Goal: Contribute content: Contribute content

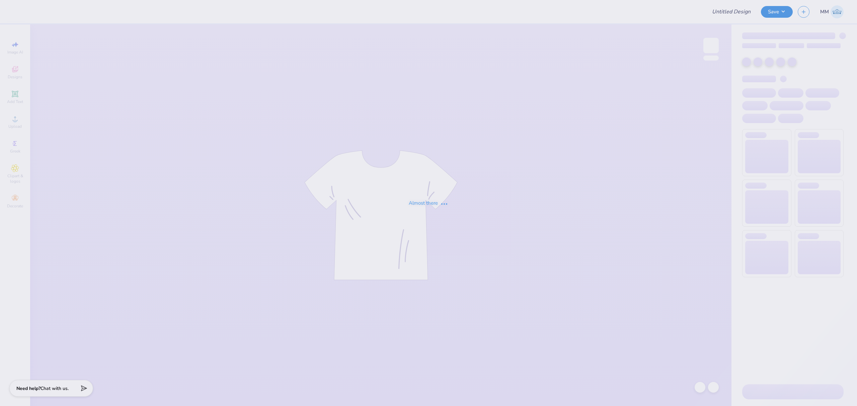
type input "Block - Alpha Delta Phi at [GEOGRAPHIC_DATA][US_STATE]"
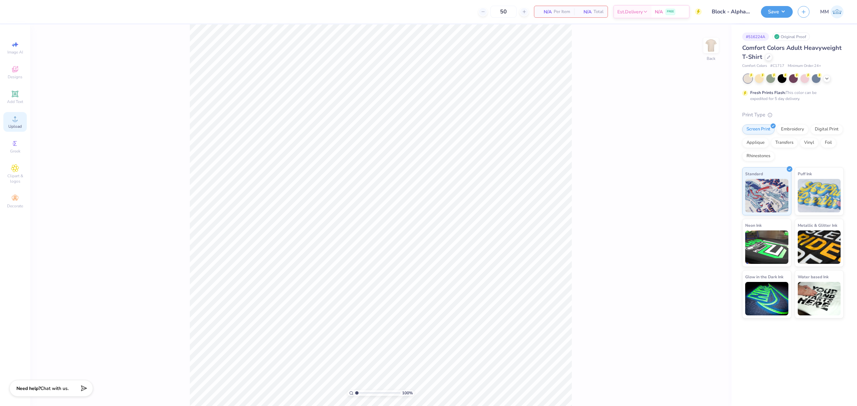
click at [11, 124] on span "Upload" at bounding box center [14, 126] width 13 height 5
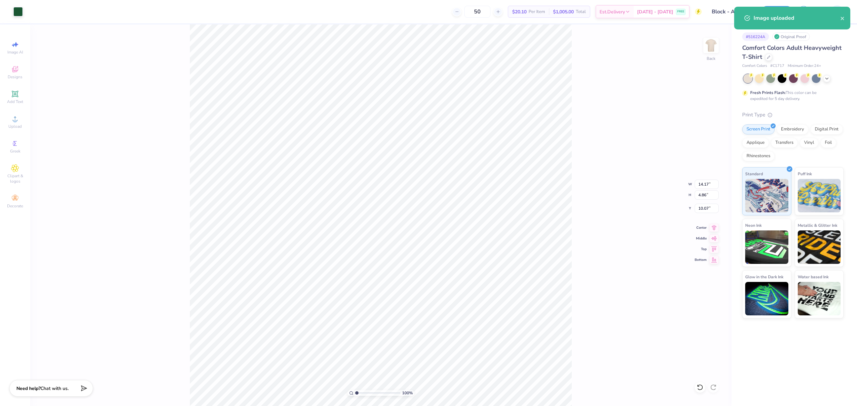
type input "5.23"
type input "1.79"
click at [710, 227] on icon at bounding box center [713, 227] width 9 height 8
click at [713, 239] on icon at bounding box center [714, 238] width 6 height 4
type input "11.60"
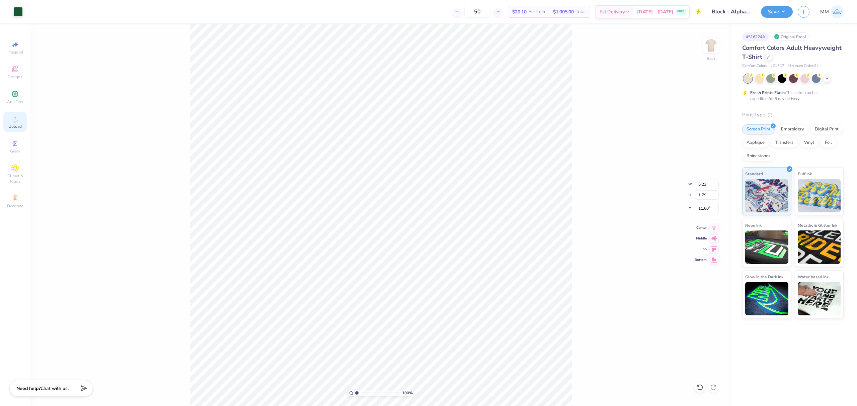
click at [16, 118] on icon at bounding box center [15, 119] width 8 height 8
click at [18, 93] on icon at bounding box center [15, 94] width 8 height 8
type input "5.59"
type input "1.62"
type input "11.69"
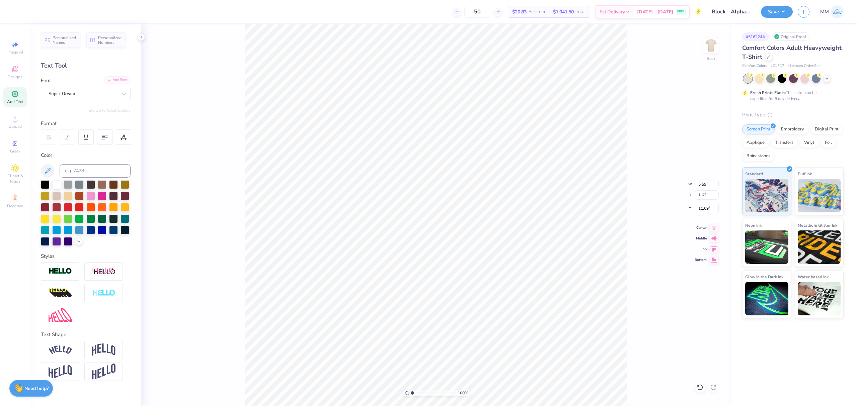
click at [127, 78] on div "Add Font" at bounding box center [117, 80] width 26 height 8
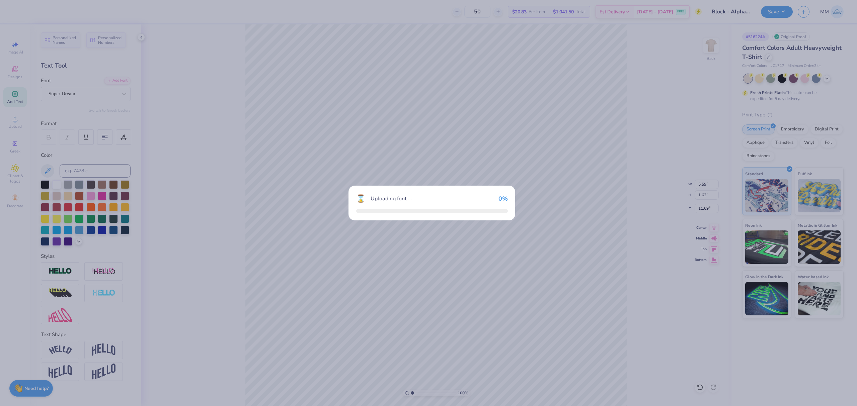
type input "6.09"
type input "1.68"
type input "11.66"
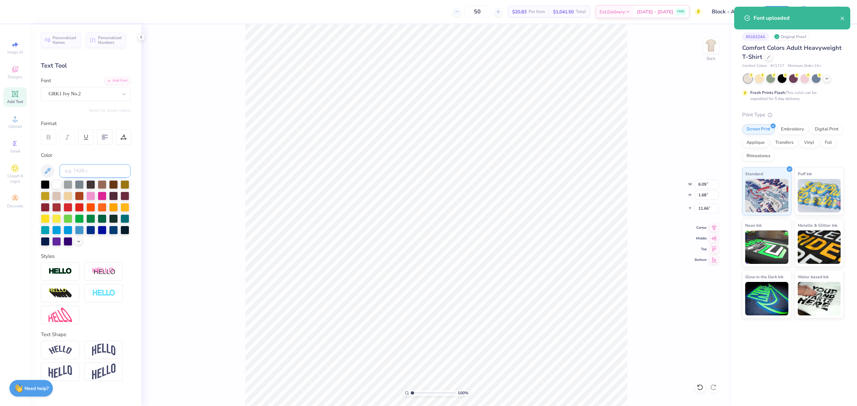
click at [98, 171] on input at bounding box center [95, 170] width 71 height 13
type input "357"
type input "8.89"
type textarea "aDF"
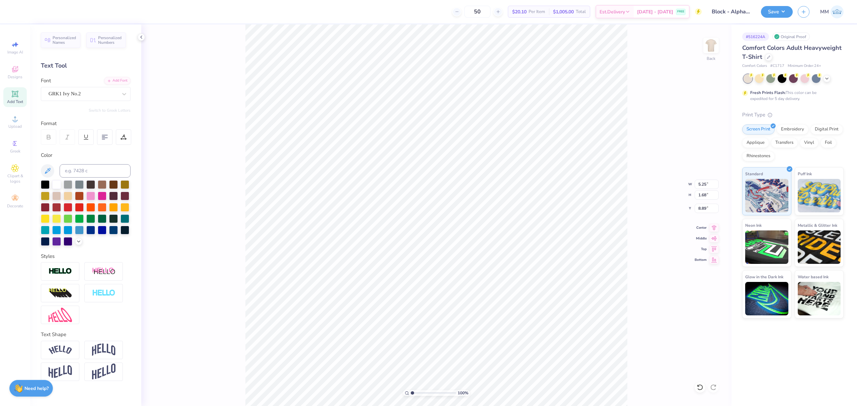
type input "7.78"
type input "2.49"
type input "8.08"
click at [712, 225] on icon at bounding box center [713, 227] width 9 height 8
type input "10.89"
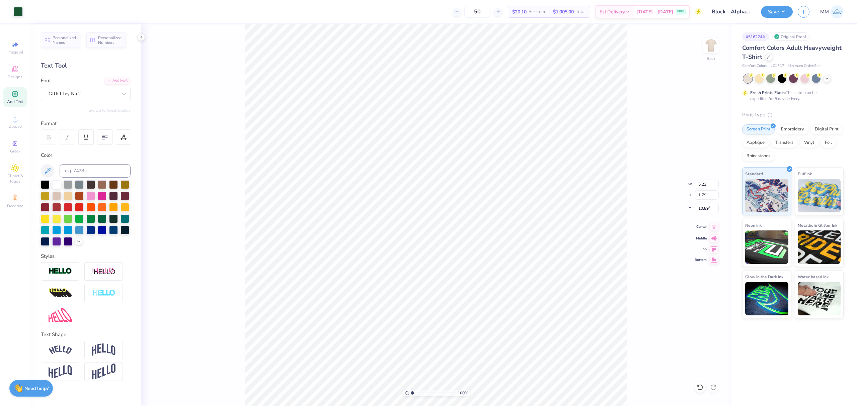
click at [710, 226] on icon at bounding box center [713, 227] width 9 height 8
click at [702, 185] on input "7.78" at bounding box center [707, 184] width 24 height 9
type input "3.50"
type input "2.07"
type input "3.00"
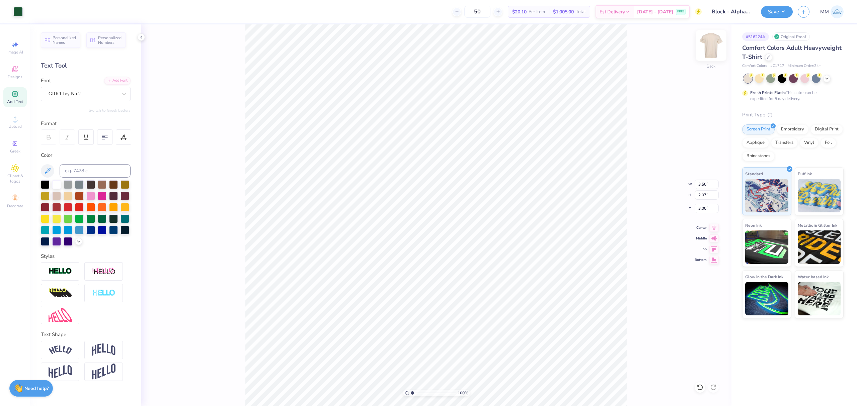
click at [716, 39] on img at bounding box center [711, 45] width 27 height 27
click at [15, 124] on span "Upload" at bounding box center [14, 126] width 13 height 5
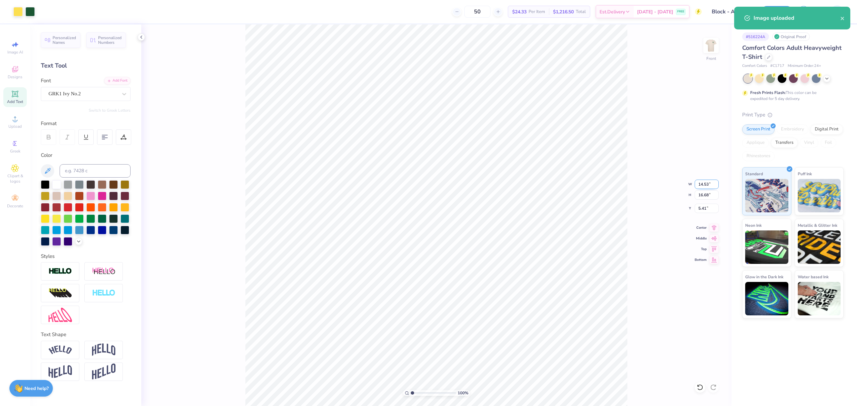
click at [698, 180] on input "14.53" at bounding box center [707, 184] width 24 height 9
type input "12.00"
type input "13.78"
type input "6.86"
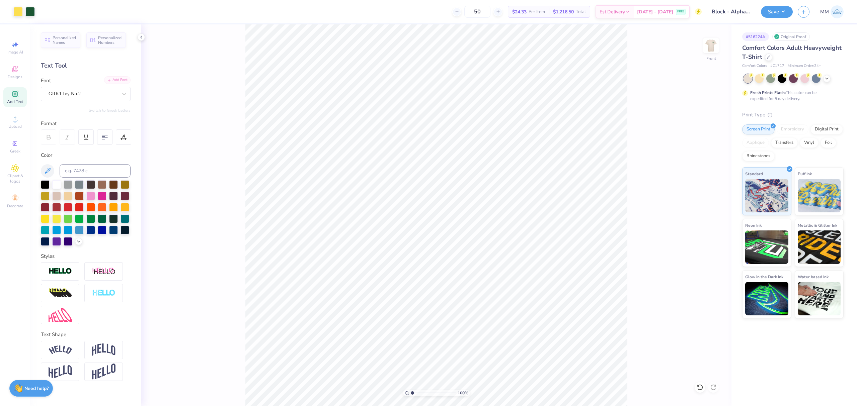
click at [118, 79] on div "Add Font" at bounding box center [117, 80] width 26 height 8
click at [15, 93] on icon at bounding box center [15, 94] width 6 height 6
click at [115, 94] on div "Super Dream" at bounding box center [83, 94] width 70 height 10
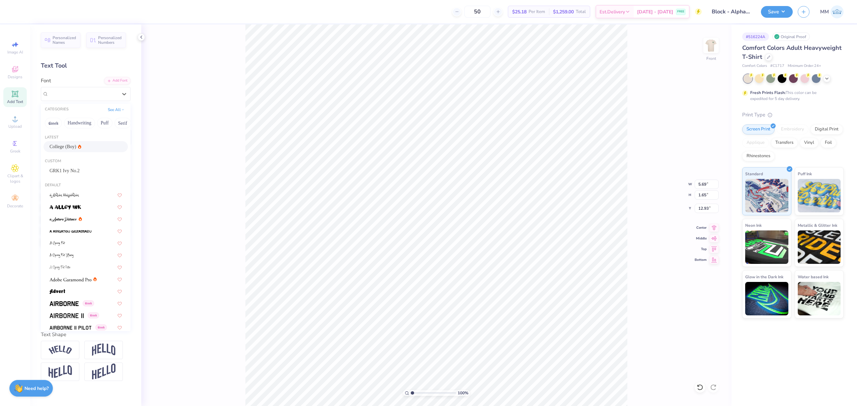
click at [72, 146] on div "College (Boy)" at bounding box center [66, 146] width 32 height 7
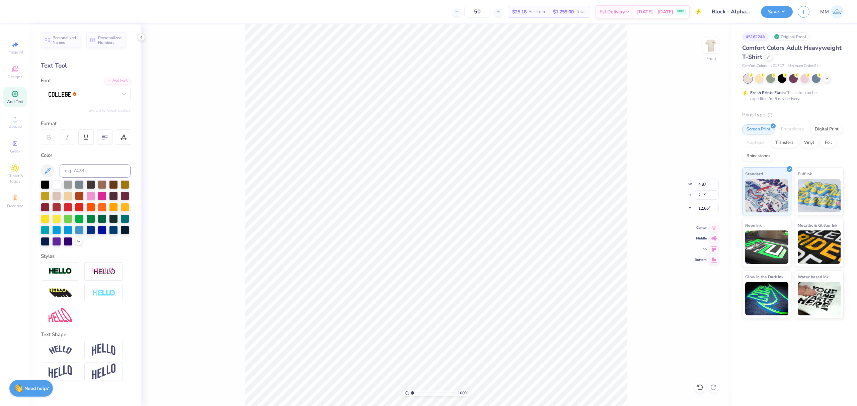
type input "4.87"
type input "2.19"
type input "12.66"
click at [79, 168] on input at bounding box center [95, 170] width 71 height 13
type input "357"
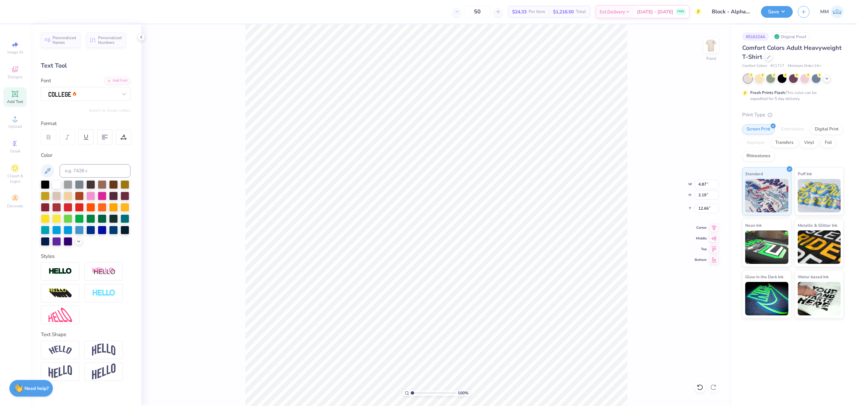
paste textarea "alpha delta phi"
type textarea "alpha delta phi"
type input "12.70"
type input "1.64"
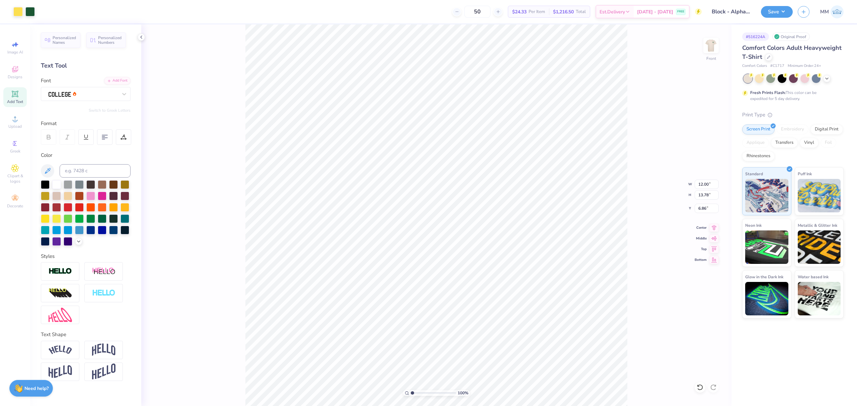
type input "12.93"
click at [704, 182] on input "12.70" at bounding box center [707, 184] width 24 height 9
type input "12.00"
type input "1.55"
type input "17.77"
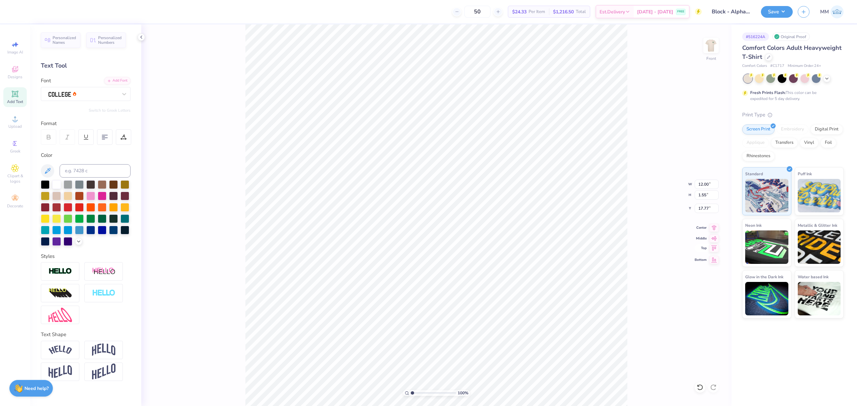
type input "11.91"
type input "1.54"
type input "17.79"
click at [712, 230] on icon at bounding box center [713, 227] width 9 height 8
type input "17.71"
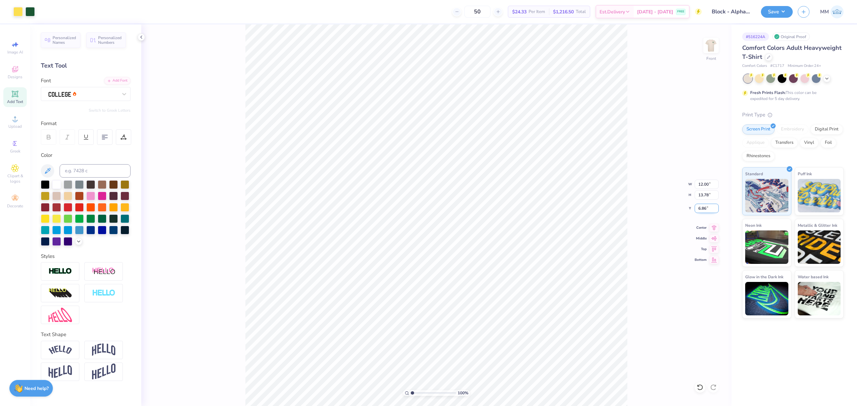
click at [707, 205] on input "6.86" at bounding box center [707, 208] width 24 height 9
type input "3.00"
type input "5.96"
click at [504, 277] on li "Duplicate" at bounding box center [510, 278] width 53 height 13
type input "11.97"
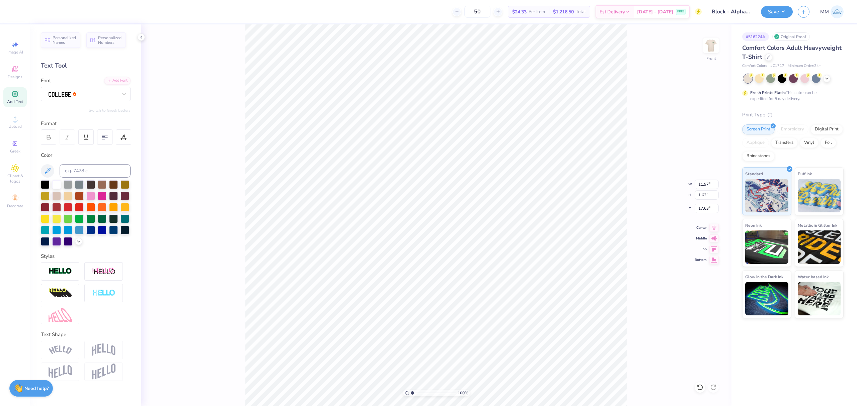
type input "1.62"
type input "17.63"
type textarea "2025"
type input "3.77"
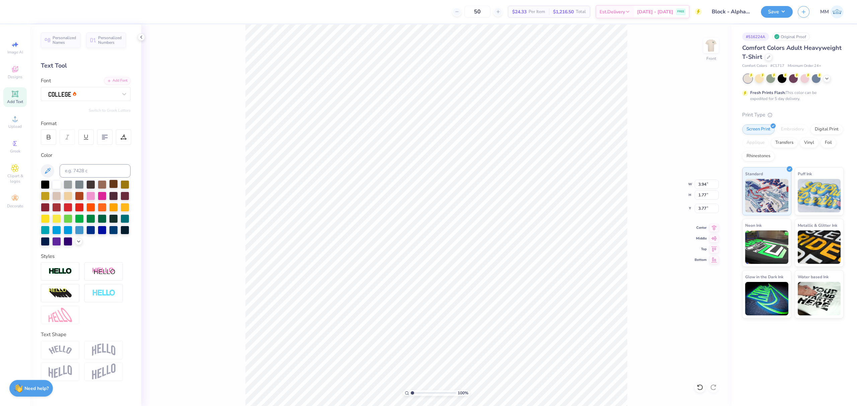
type input "1.97"
type input "0.88"
type input "4.87"
click at [127, 139] on div at bounding box center [123, 137] width 15 height 15
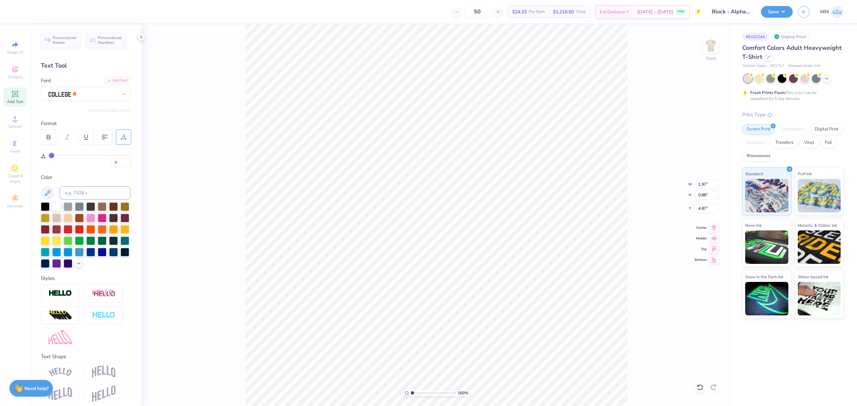
type input "4"
type input "7"
type input "14"
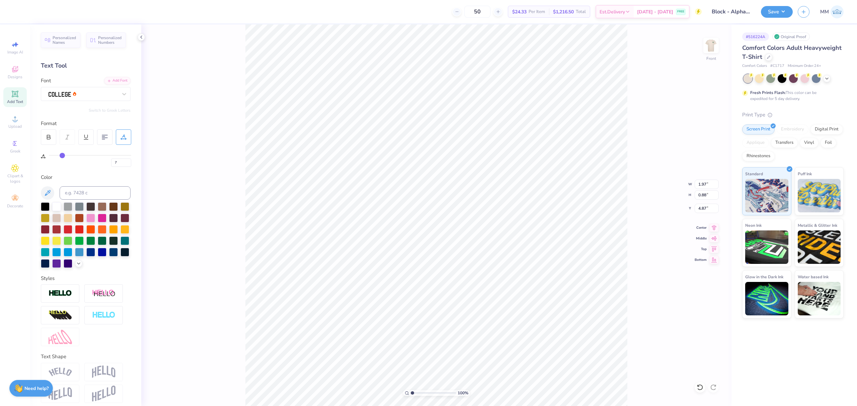
type input "14"
type input "25"
type input "39"
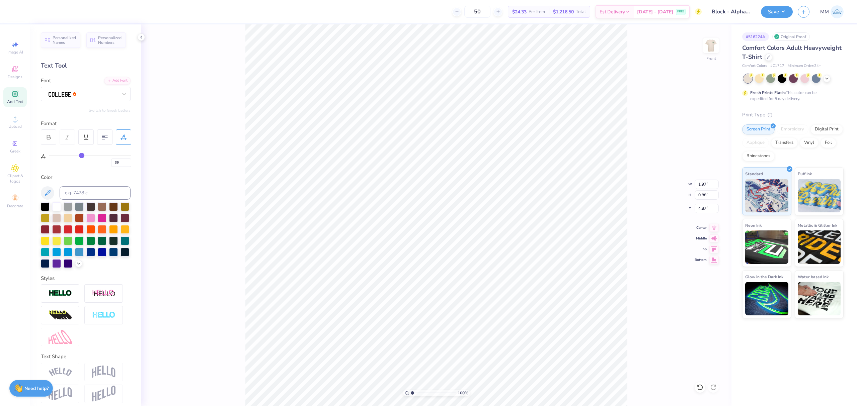
type input "53"
type input "68"
type input "79"
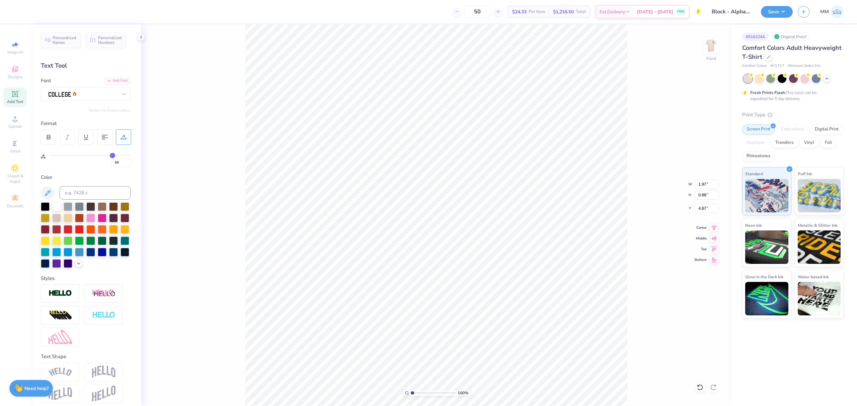
type input "79"
type input "84"
type input "86"
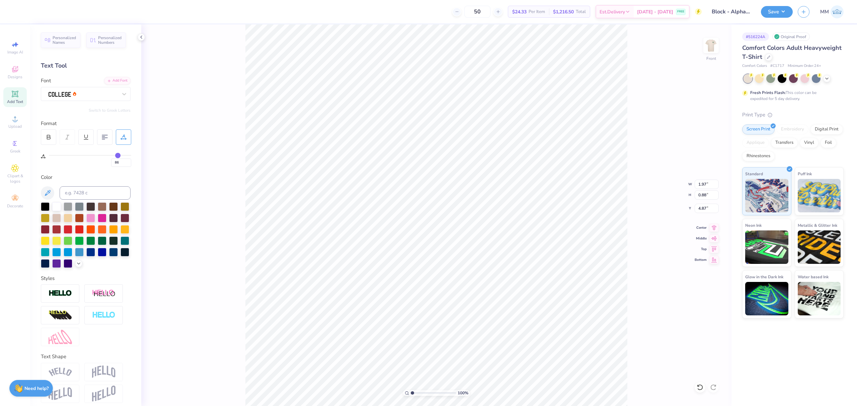
type input "89"
type input "92"
type input "97"
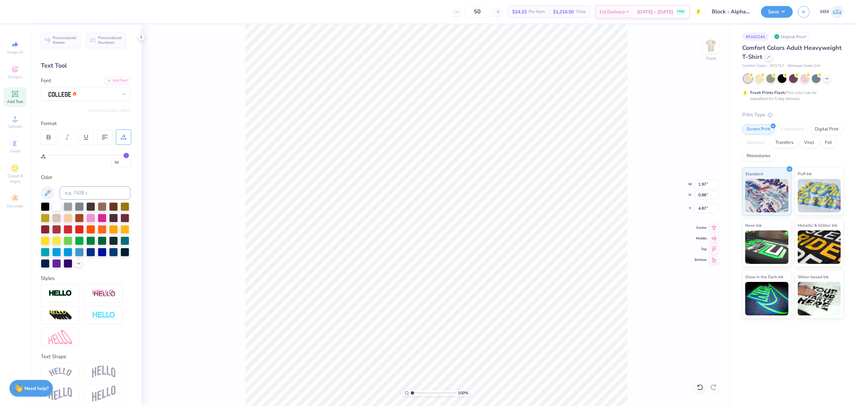
type input "97"
type input "100"
drag, startPoint x: 54, startPoint y: 156, endPoint x: 243, endPoint y: 132, distance: 190.6
type input "100"
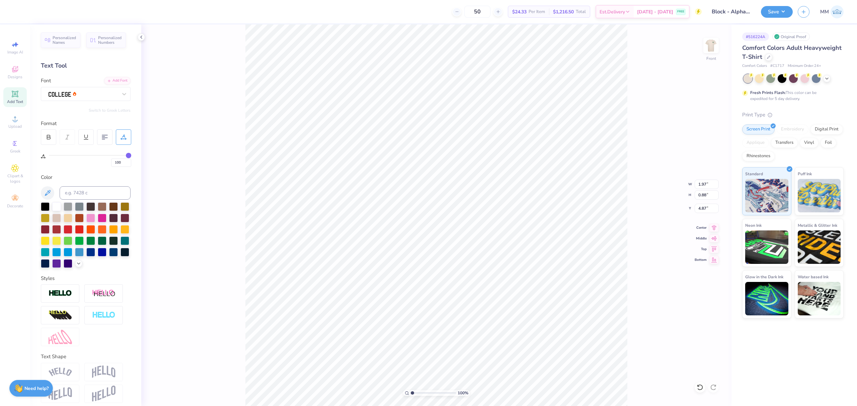
click at [131, 155] on input "range" at bounding box center [90, 155] width 82 height 1
type input "5.28"
type input "4.61"
type textarea "2 0 2 5"
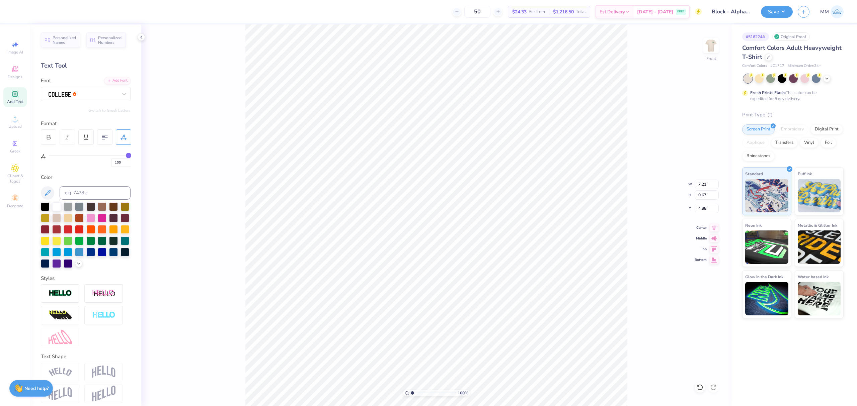
type input "7.21"
type input "0.67"
type input "4.88"
click at [715, 228] on icon at bounding box center [713, 227] width 9 height 8
type input "5.10"
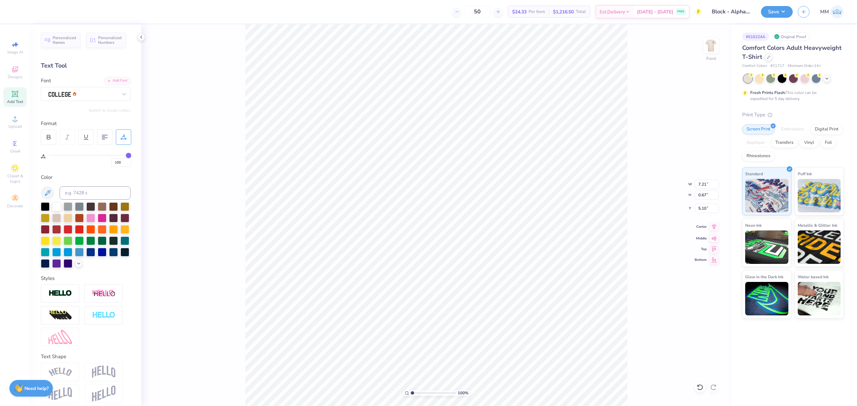
click at [711, 225] on icon at bounding box center [713, 227] width 9 height 8
click at [702, 210] on input "5.10" at bounding box center [707, 208] width 24 height 9
type input "3.00"
click at [712, 228] on icon at bounding box center [713, 227] width 9 height 8
click at [710, 229] on icon at bounding box center [713, 227] width 9 height 8
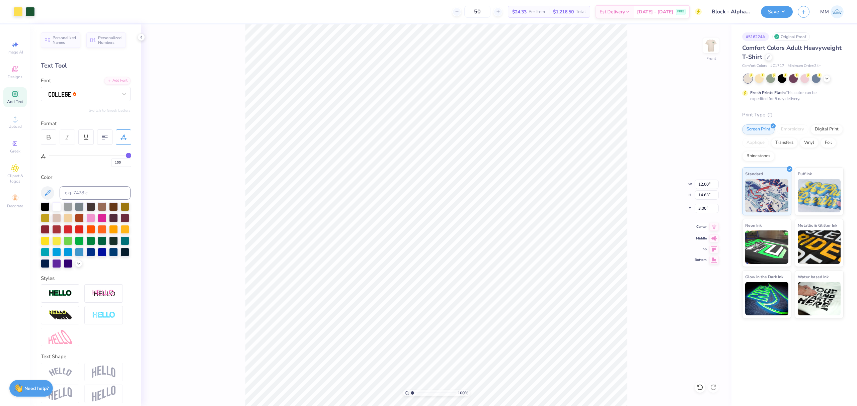
click at [716, 229] on icon at bounding box center [713, 227] width 9 height 8
drag, startPoint x: 653, startPoint y: 254, endPoint x: 657, endPoint y: 253, distance: 4.8
click at [651, 254] on div "100 % Front W 12.00 12.00 " H 14.63 14.63 " Y 3.00 3.00 " Center Middle Top Bot…" at bounding box center [436, 215] width 590 height 382
click at [702, 186] on input "12.00" at bounding box center [707, 184] width 24 height 9
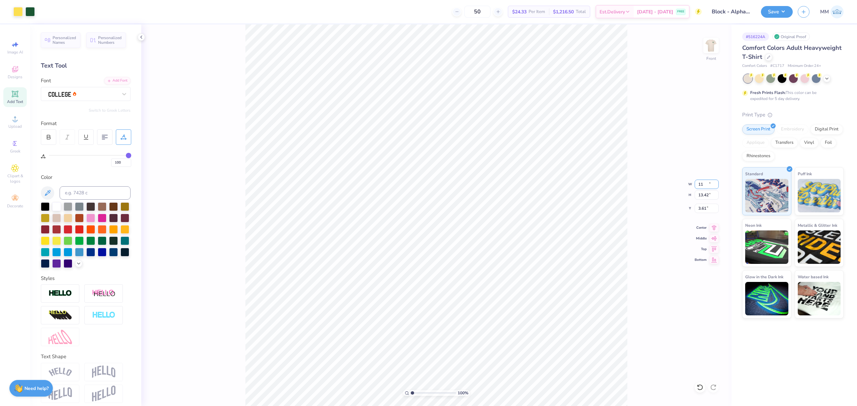
type input "11.00"
type input "13.42"
click at [702, 207] on input "3.61" at bounding box center [707, 208] width 24 height 9
type input "3.00"
click at [769, 12] on button "Save" at bounding box center [777, 11] width 32 height 12
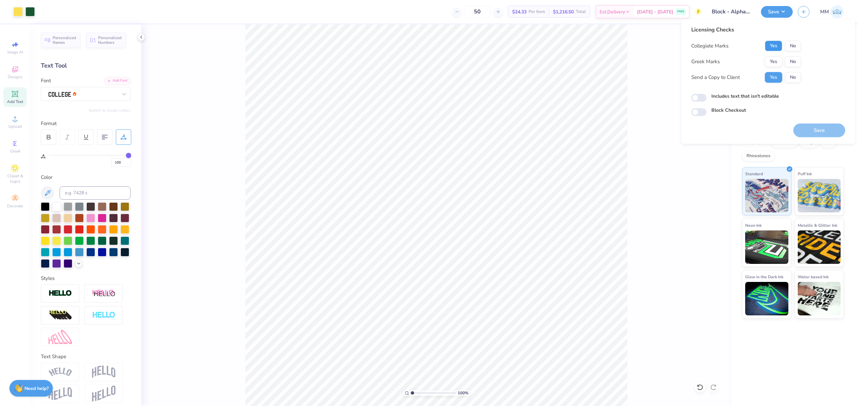
click at [775, 46] on button "Yes" at bounding box center [773, 46] width 17 height 11
click at [774, 59] on button "Yes" at bounding box center [773, 61] width 17 height 11
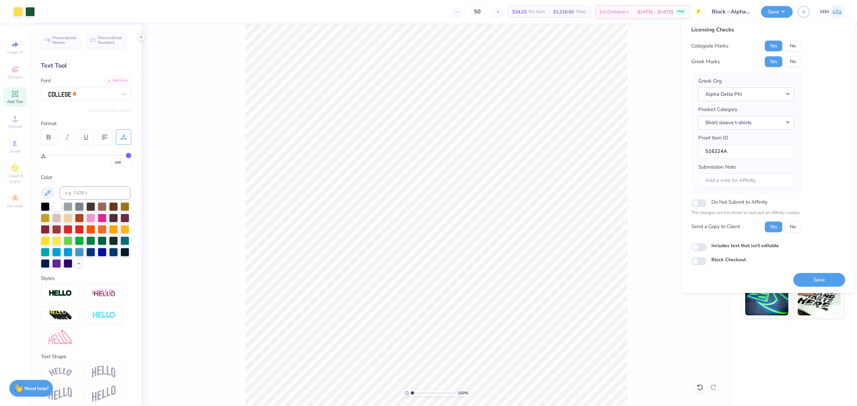
click at [726, 248] on label "Includes text that isn't editable" at bounding box center [745, 245] width 68 height 7
click at [707, 248] on input "Includes text that isn't editable" at bounding box center [698, 247] width 15 height 8
checkbox input "true"
click at [802, 279] on button "Save" at bounding box center [819, 280] width 52 height 14
